Goal: Task Accomplishment & Management: Manage account settings

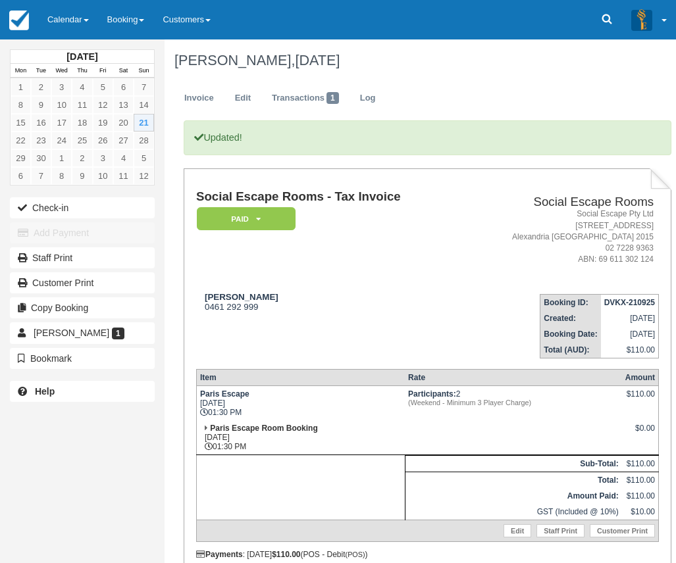
click at [563, 155] on div "Updated! Social Escape Rooms - Tax Invoice Paid   Pending Reserved Deposit Bloc…" at bounding box center [427, 369] width 487 height 499
drag, startPoint x: 563, startPoint y: 155, endPoint x: -47, endPoint y: 596, distance: 752.8
drag, startPoint x: -47, startPoint y: 596, endPoint x: 74, endPoint y: 16, distance: 591.8
click at [74, 16] on link "Calendar" at bounding box center [68, 19] width 60 height 39
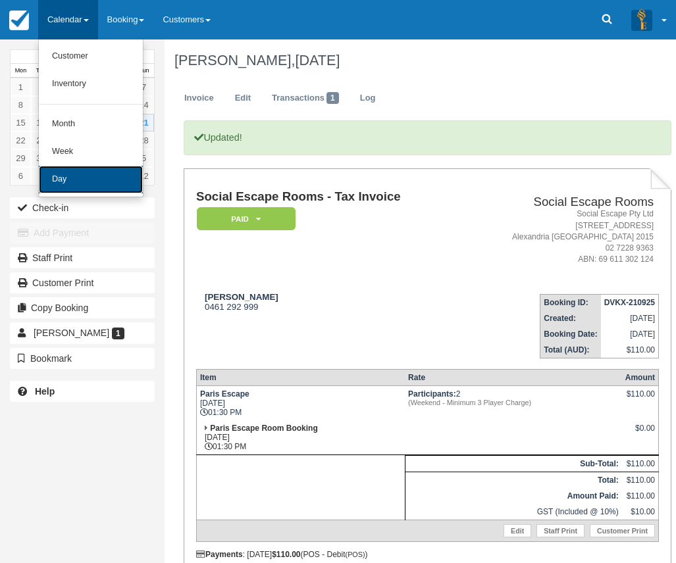
click at [88, 179] on link "Day" at bounding box center [91, 180] width 104 height 28
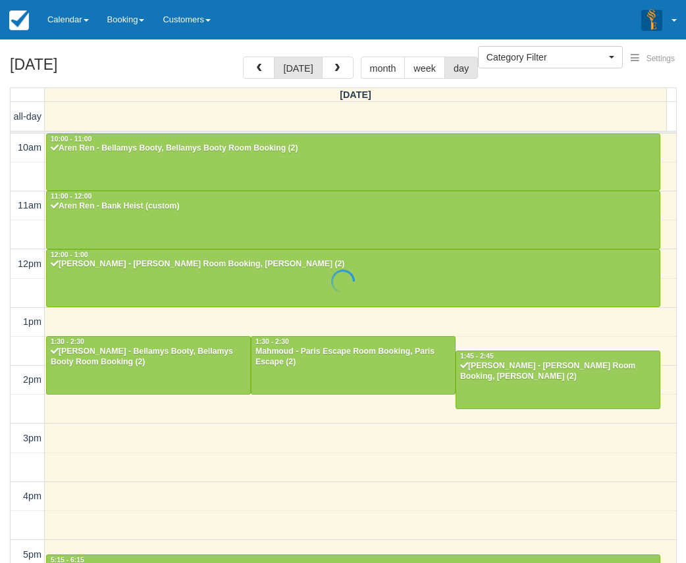
select select
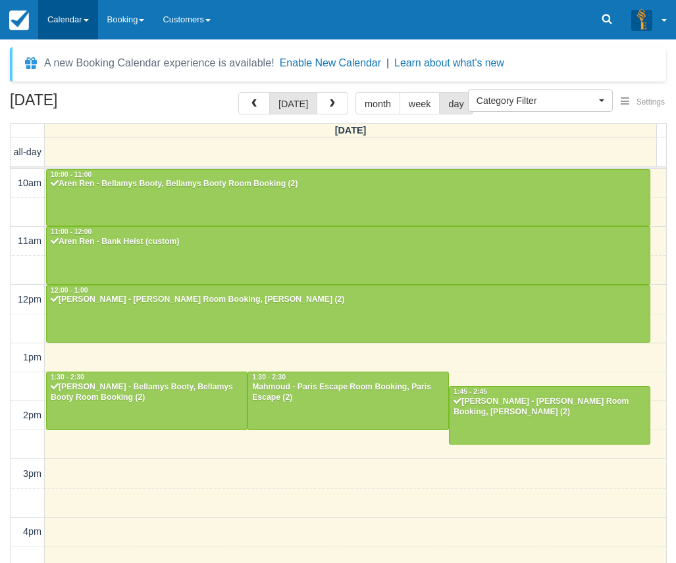
click at [64, 23] on link "Calendar" at bounding box center [68, 19] width 60 height 39
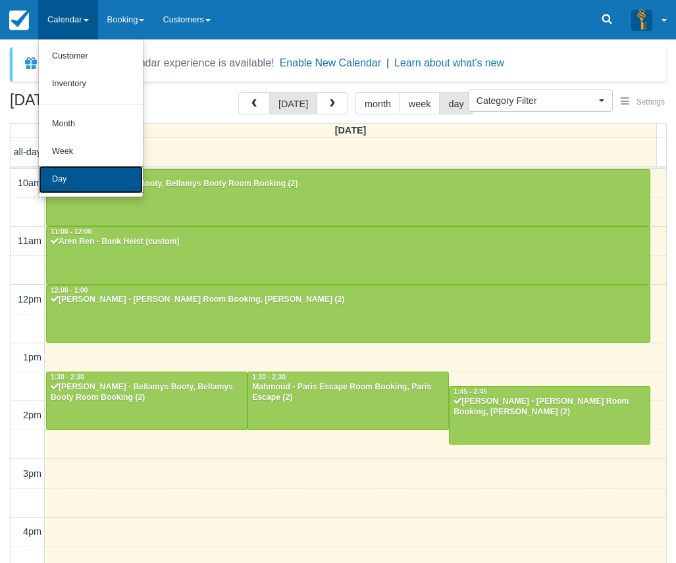
click at [83, 182] on link "Day" at bounding box center [91, 180] width 104 height 28
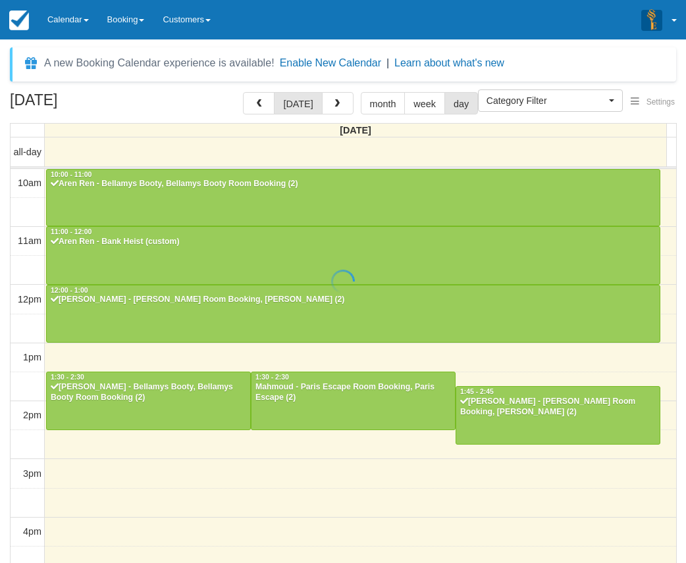
select select
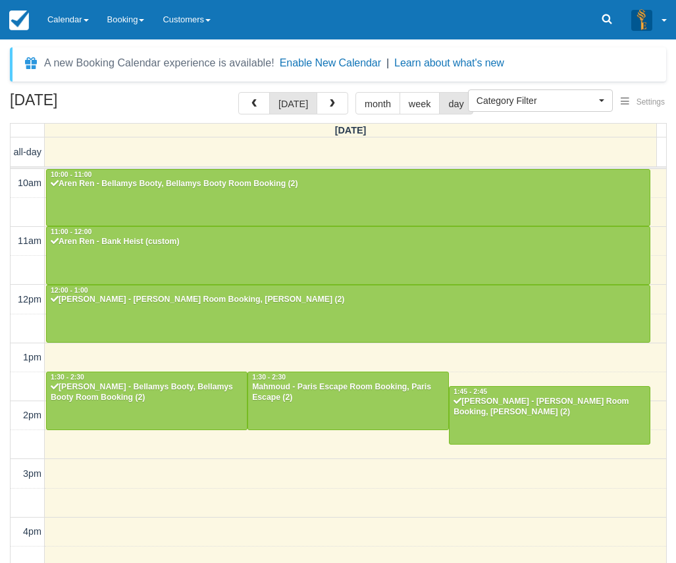
click at [159, 473] on div "10am 11am 12pm 1pm 2pm 3pm 4pm 5pm 6pm 7pm 8pm 9pm 10pm 10:00 - 11:00 Aren Ren …" at bounding box center [338, 532] width 655 height 727
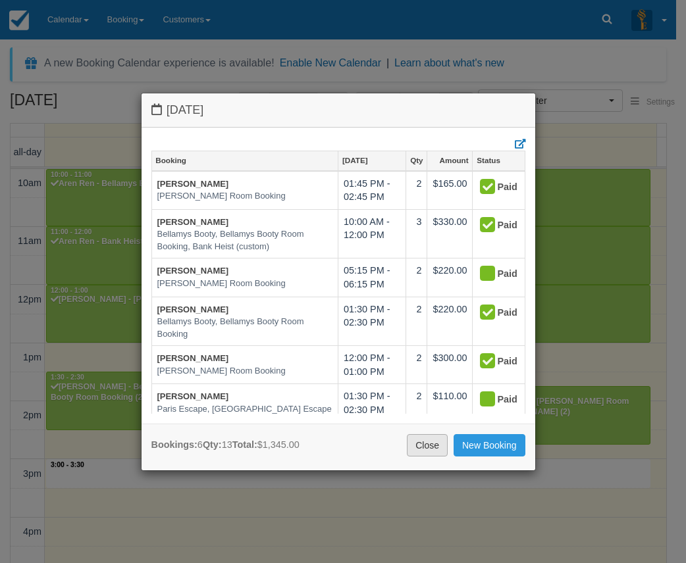
click at [428, 447] on link "Close" at bounding box center [427, 445] width 41 height 22
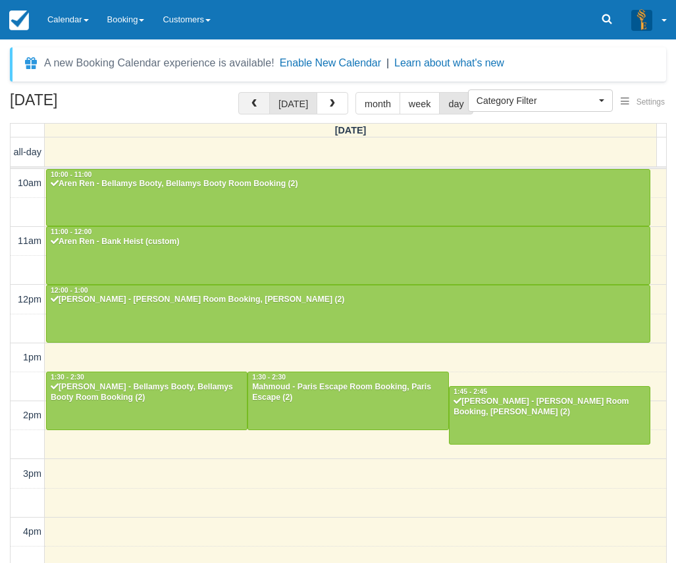
click at [257, 107] on span "button" at bounding box center [253, 103] width 9 height 9
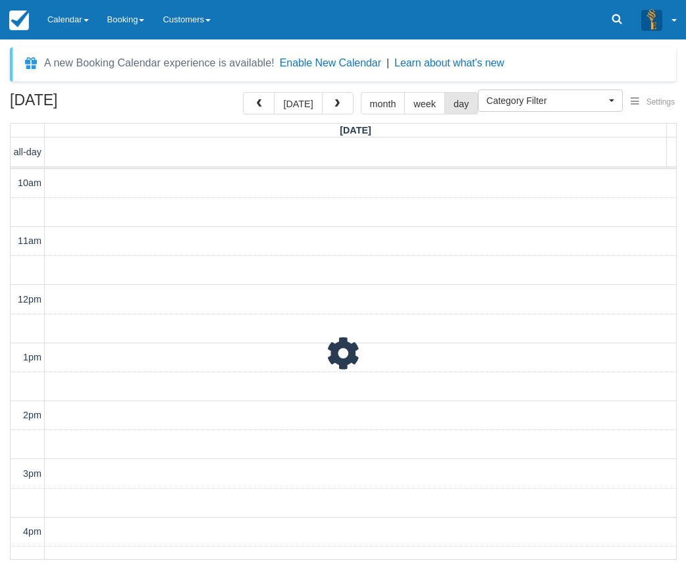
scroll to position [292, 0]
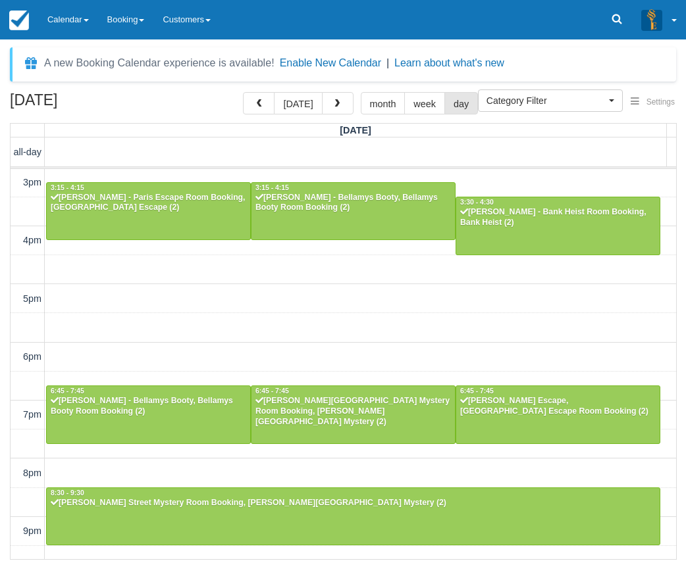
click at [338, 282] on div "10am 11am 12pm 1pm 2pm 3pm 4pm 5pm 6pm 7pm 8pm 9pm 10pm 10:15 - 11:15 [PERSON_N…" at bounding box center [343, 241] width 665 height 727
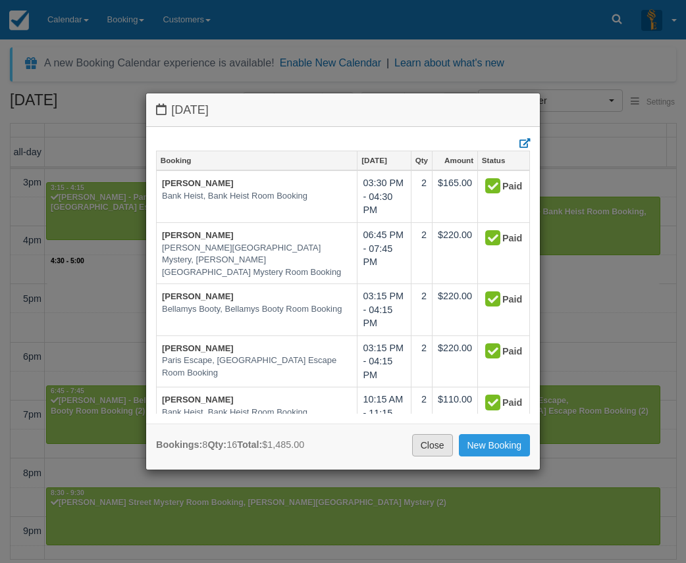
click at [436, 446] on link "Close" at bounding box center [432, 445] width 41 height 22
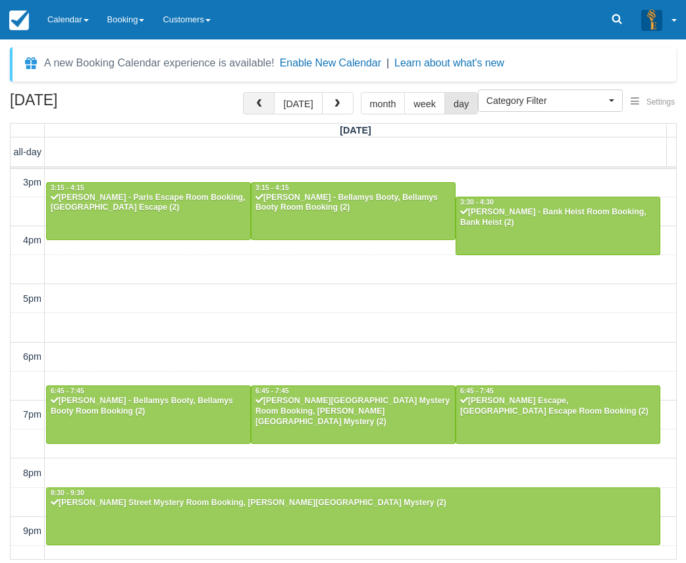
click at [268, 104] on button "button" at bounding box center [259, 103] width 32 height 22
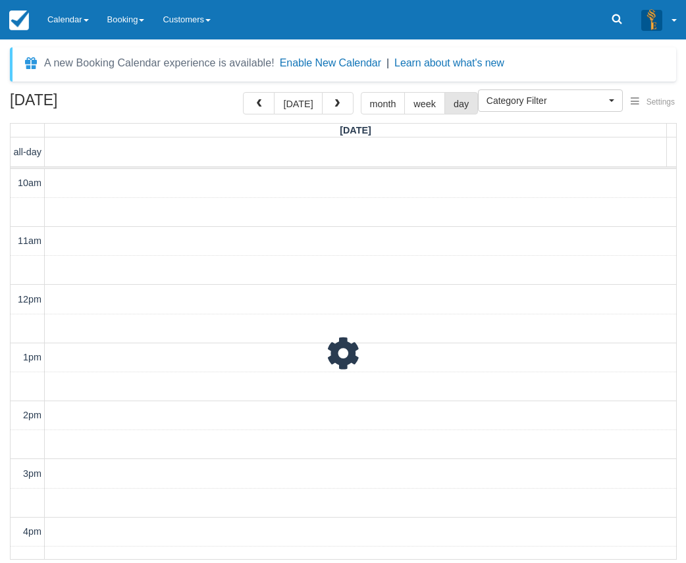
scroll to position [292, 0]
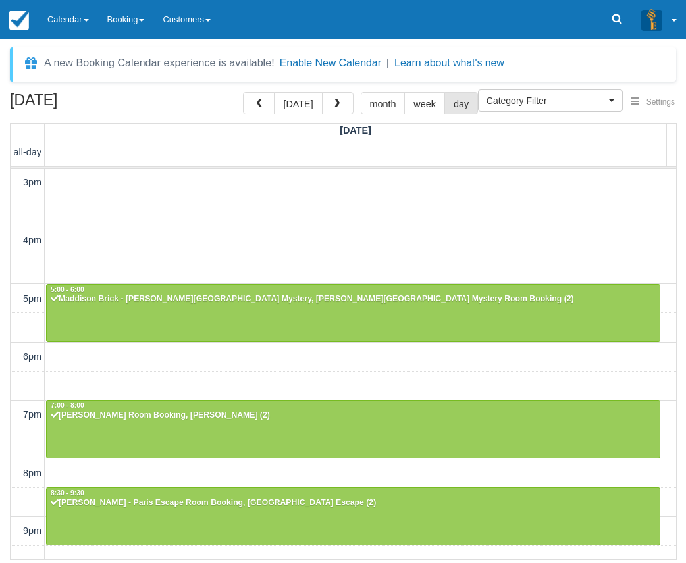
click at [430, 376] on div "10am 11am 12pm 1pm 2pm 3pm 4pm 5pm 6pm 7pm 8pm 9pm 10pm 11:45 - 12:45 [PERSON_N…" at bounding box center [343, 241] width 665 height 727
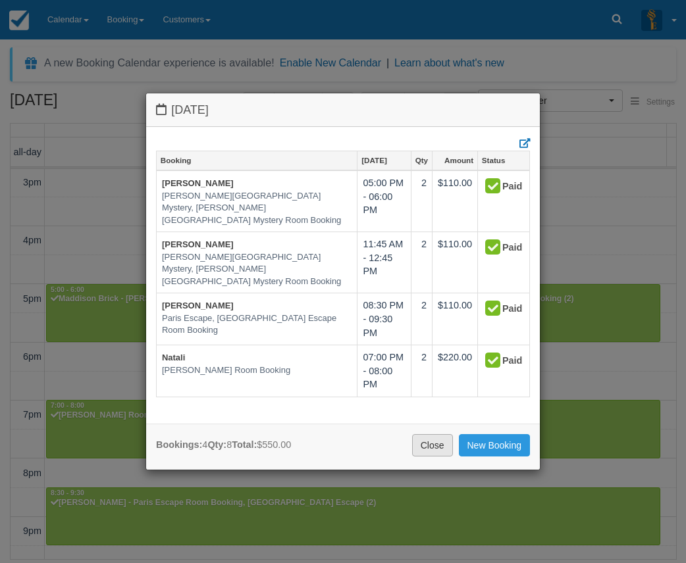
click at [438, 444] on link "Close" at bounding box center [432, 445] width 41 height 22
